Goal: Information Seeking & Learning: Learn about a topic

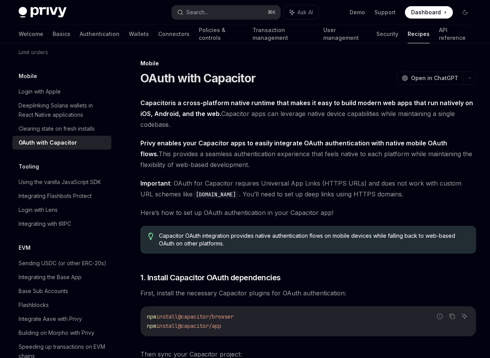
scroll to position [907, 0]
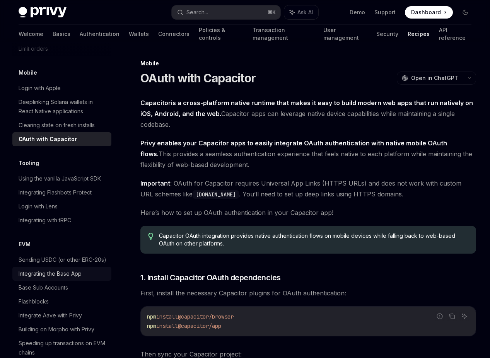
click at [73, 269] on div "Integrating the Base App" at bounding box center [50, 273] width 63 height 9
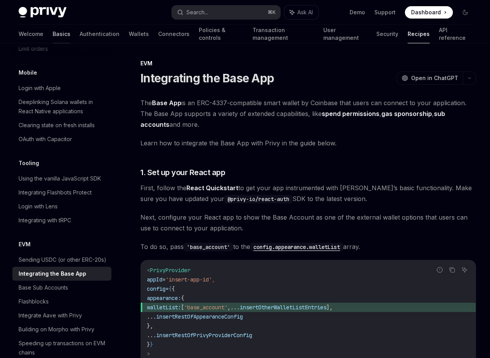
click at [53, 32] on link "Basics" at bounding box center [62, 34] width 18 height 19
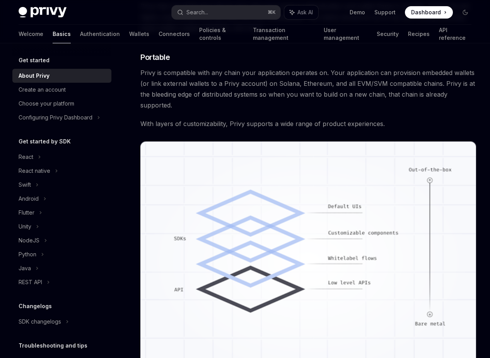
scroll to position [507, 0]
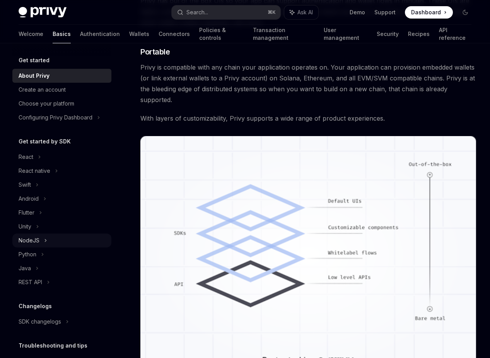
click at [40, 241] on div "NodeJS" at bounding box center [61, 240] width 99 height 14
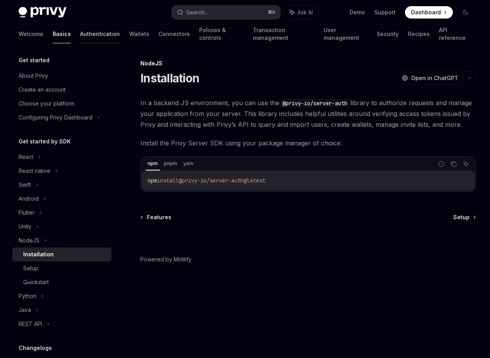
click at [80, 32] on link "Authentication" at bounding box center [100, 34] width 40 height 19
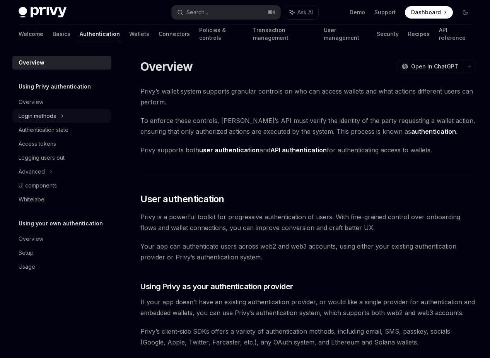
click at [55, 115] on div "Login methods" at bounding box center [37, 115] width 37 height 9
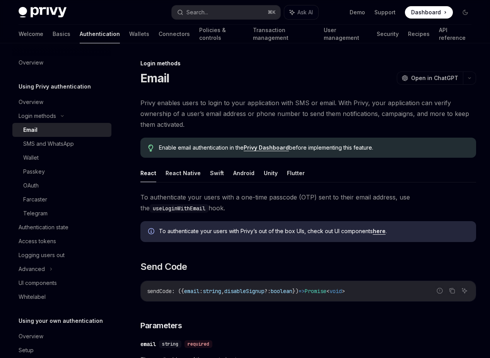
scroll to position [29, 0]
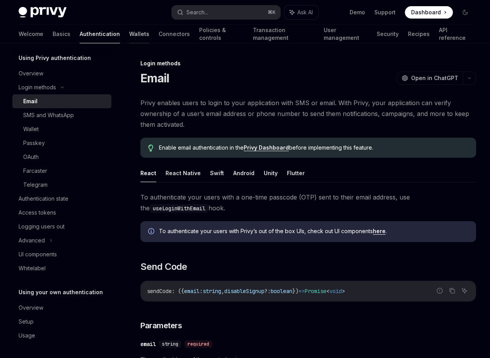
click at [129, 36] on link "Wallets" at bounding box center [139, 34] width 20 height 19
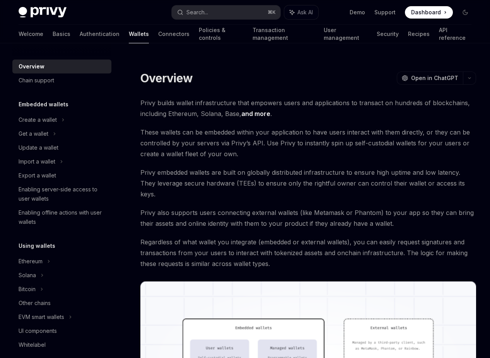
click at [60, 4] on div "Privy Docs home page Search... ⌘ K Ask AI Demo Support Dashboard Dashboard Sear…" at bounding box center [245, 12] width 453 height 25
click at [39, 7] on img at bounding box center [43, 12] width 48 height 11
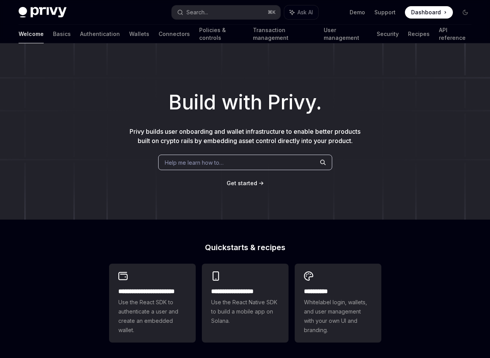
click at [53, 9] on img at bounding box center [43, 12] width 48 height 11
type textarea "*"
click at [387, 10] on link "Support" at bounding box center [384, 13] width 21 height 8
click at [415, 12] on span "Dashboard" at bounding box center [426, 13] width 30 height 8
click at [199, 38] on link "Policies & controls" at bounding box center [221, 34] width 44 height 19
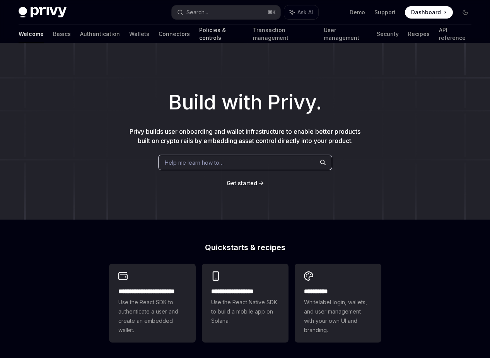
type textarea "*"
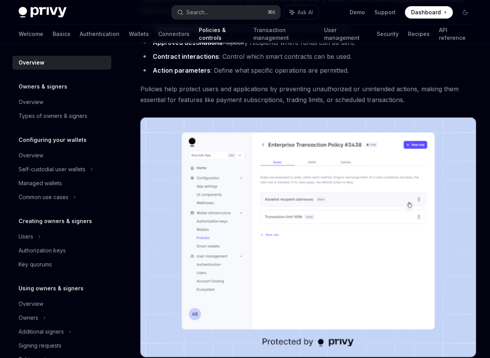
scroll to position [367, 0]
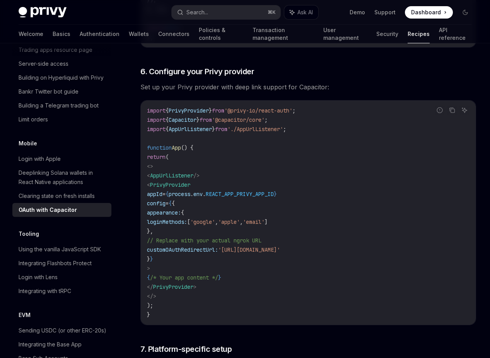
scroll to position [1723, 0]
